Goal: Use online tool/utility: Utilize a website feature to perform a specific function

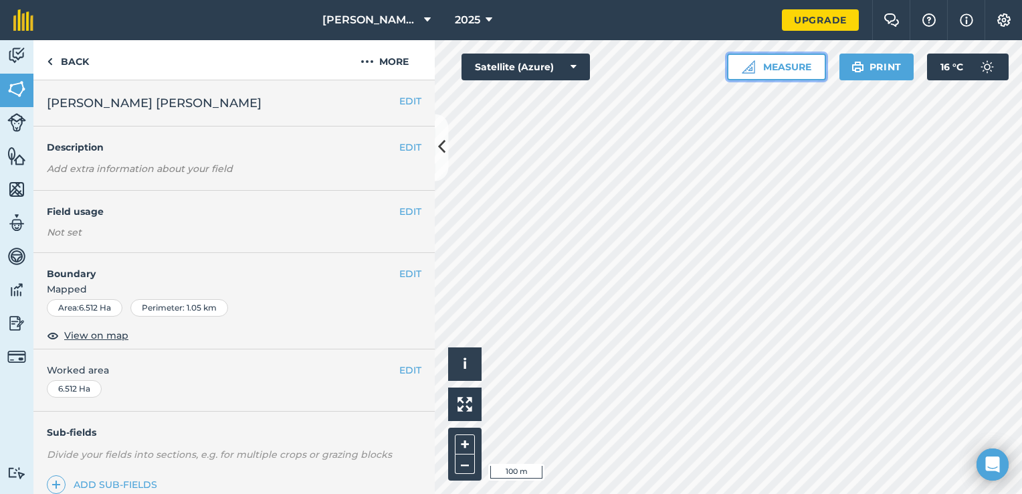
click at [740, 65] on button "Measure" at bounding box center [776, 67] width 99 height 27
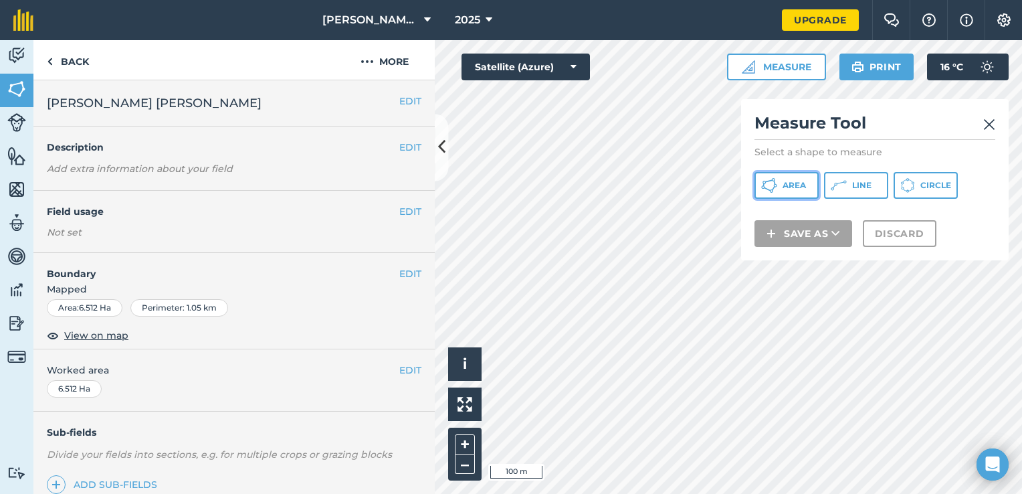
click at [800, 186] on span "Area" at bounding box center [794, 185] width 23 height 11
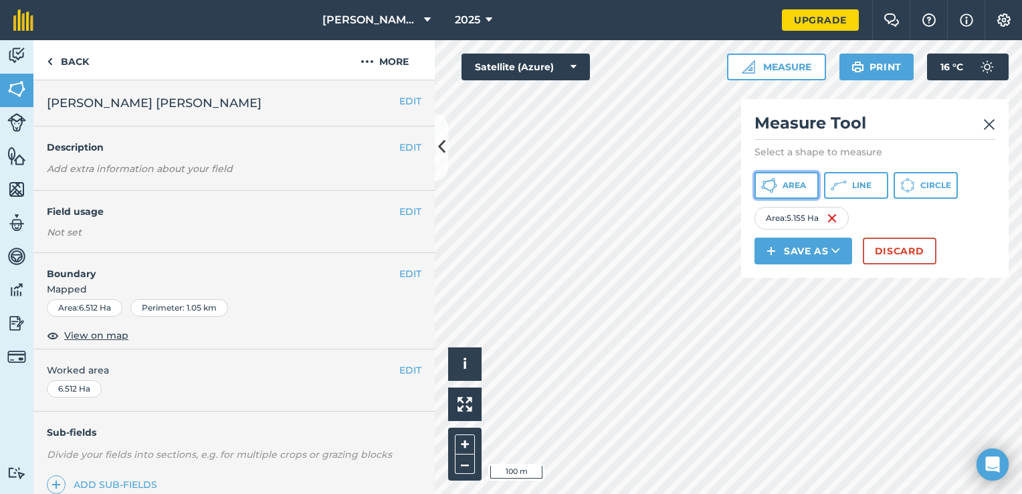
click at [805, 183] on span "Area" at bounding box center [794, 185] width 23 height 11
click at [994, 126] on img at bounding box center [990, 124] width 12 height 16
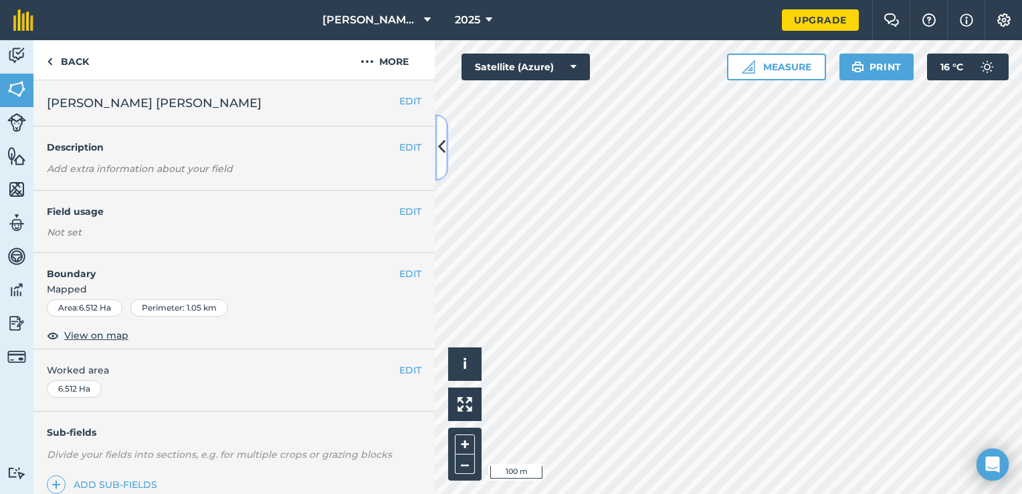
click at [441, 146] on icon at bounding box center [441, 147] width 7 height 23
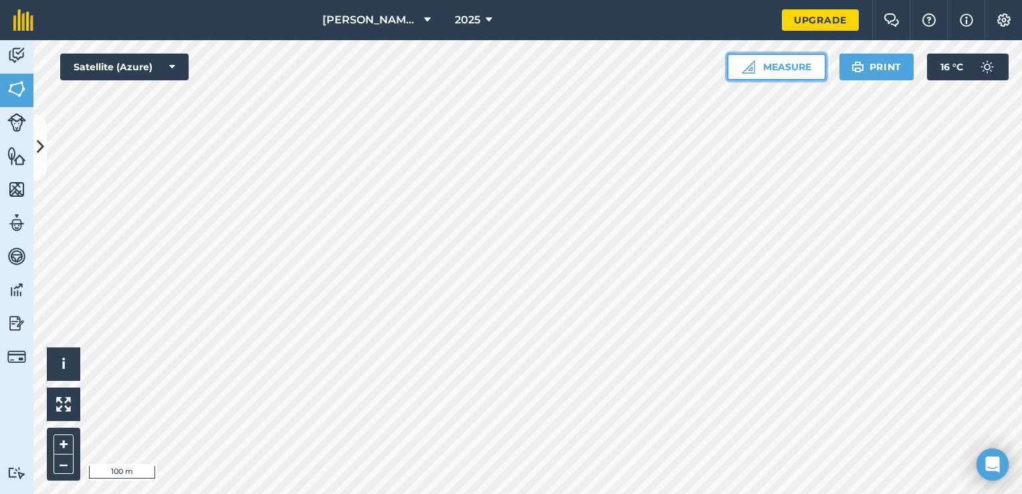
click at [779, 60] on button "Measure" at bounding box center [776, 67] width 99 height 27
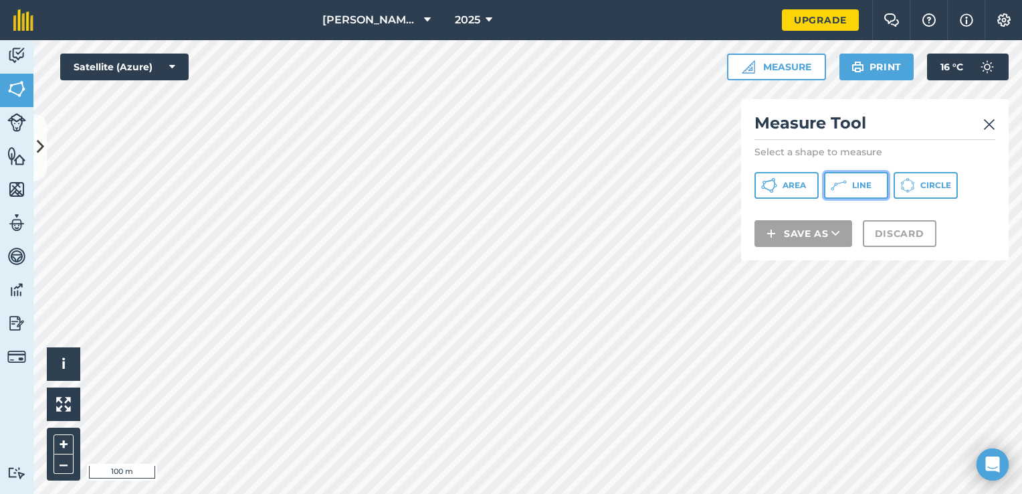
click at [862, 183] on span "Line" at bounding box center [862, 185] width 19 height 11
click at [985, 125] on img at bounding box center [990, 124] width 12 height 16
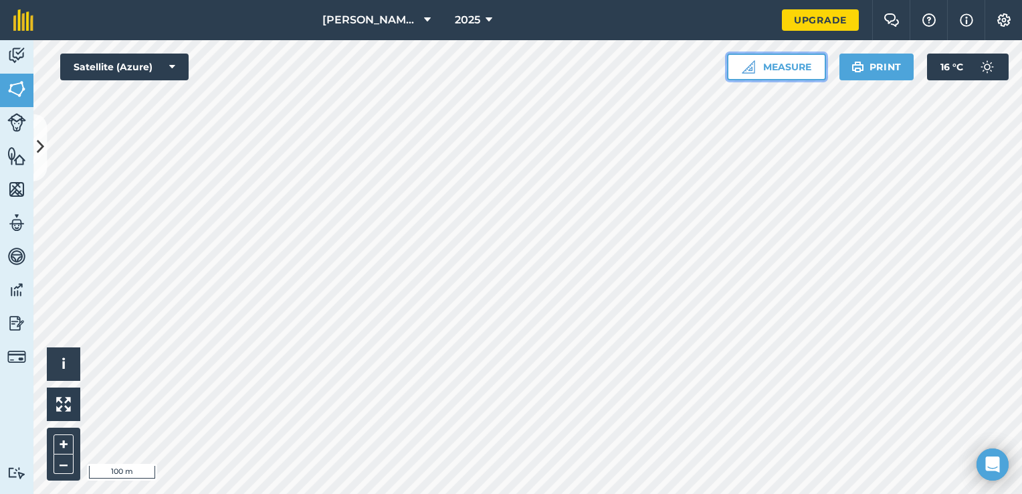
click at [766, 68] on button "Measure" at bounding box center [776, 67] width 99 height 27
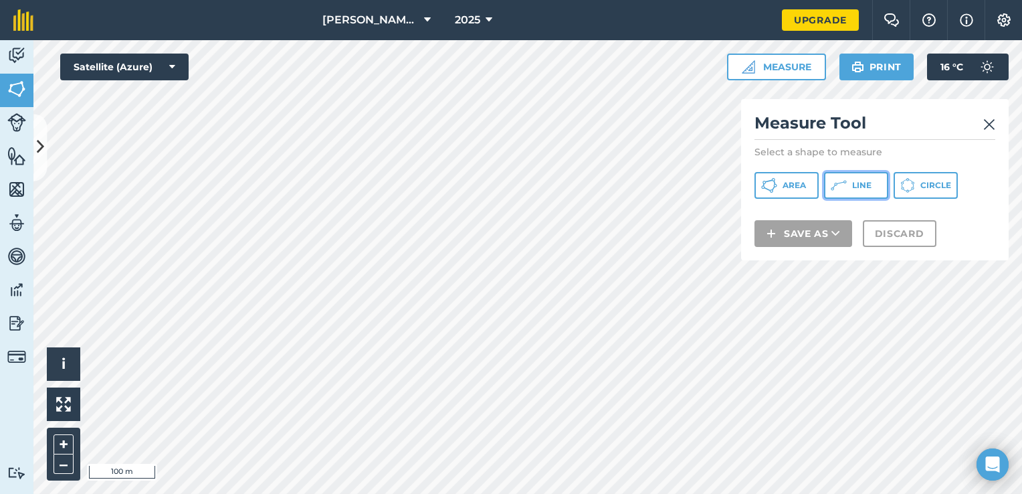
click at [848, 181] on button "Line" at bounding box center [856, 185] width 64 height 27
click at [992, 127] on img at bounding box center [990, 124] width 12 height 16
